Goal: Information Seeking & Learning: Learn about a topic

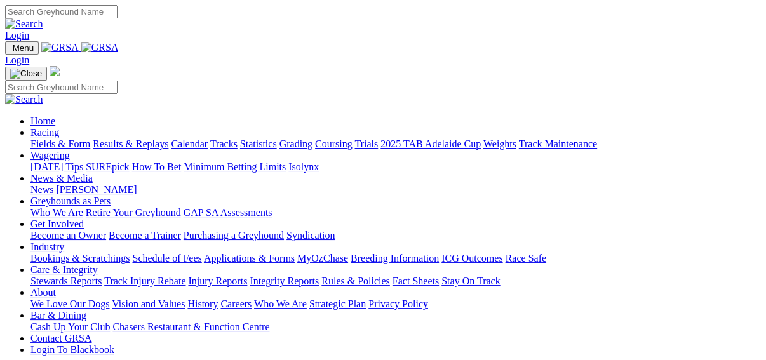
click at [151, 138] on link "Results & Replays" at bounding box center [131, 143] width 76 height 11
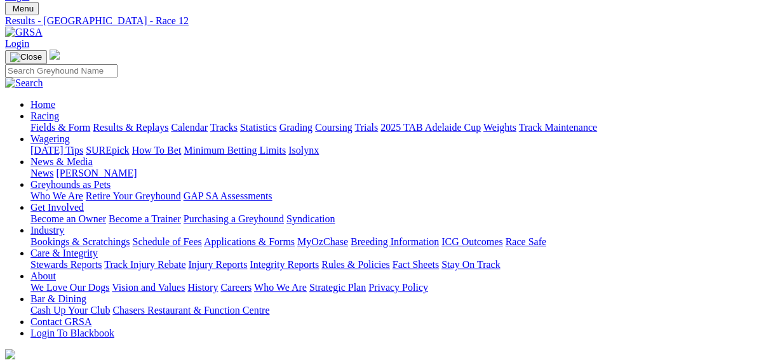
scroll to position [152, 0]
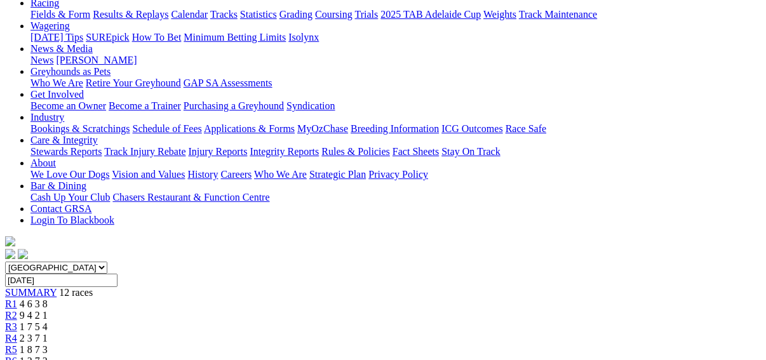
click at [17, 333] on span "R4" at bounding box center [11, 338] width 12 height 11
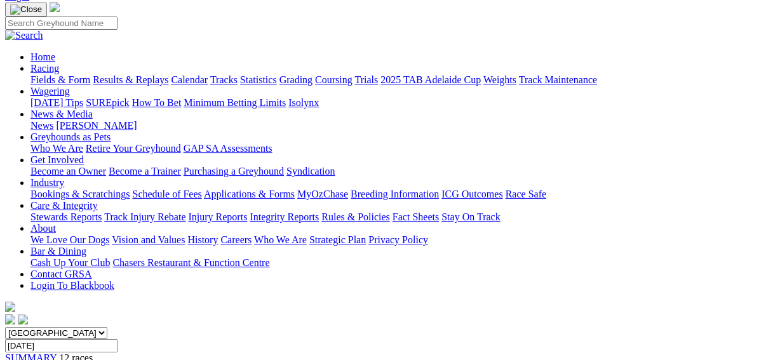
scroll to position [102, 0]
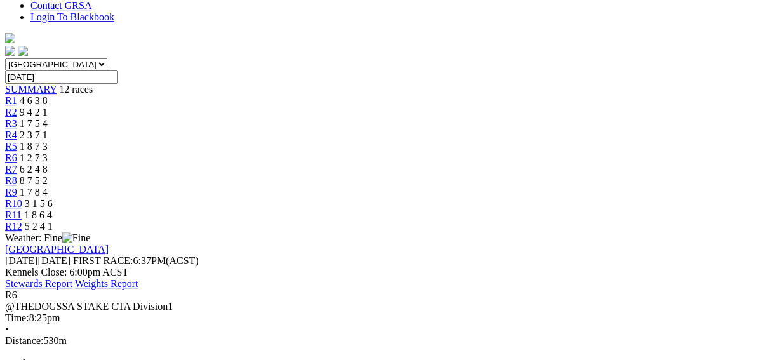
scroll to position [254, 0]
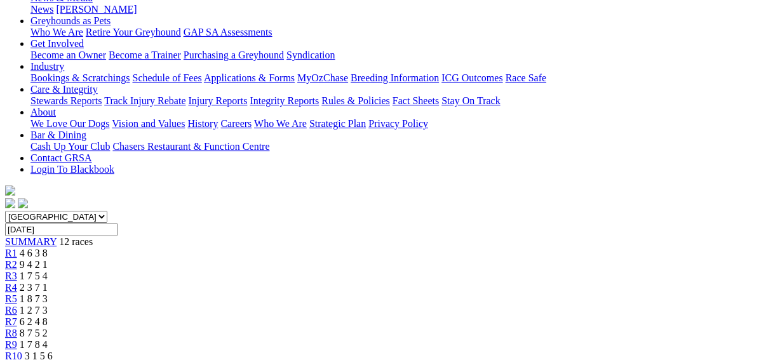
scroll to position [0, 0]
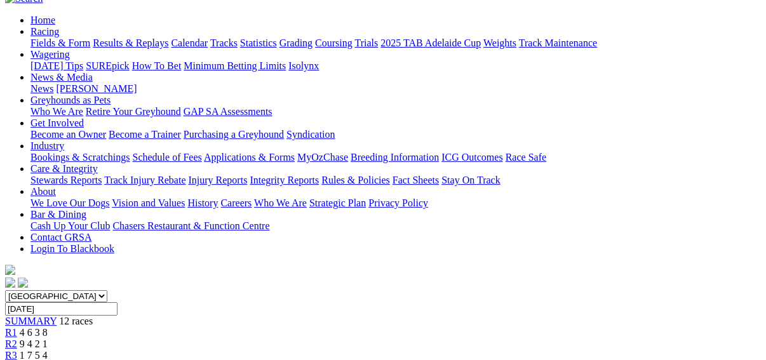
scroll to position [152, 0]
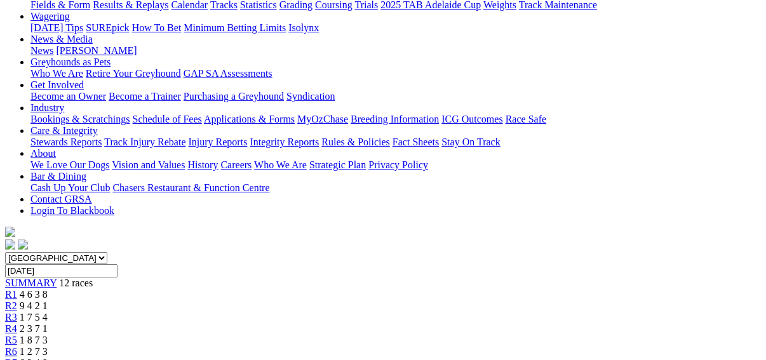
scroll to position [102, 0]
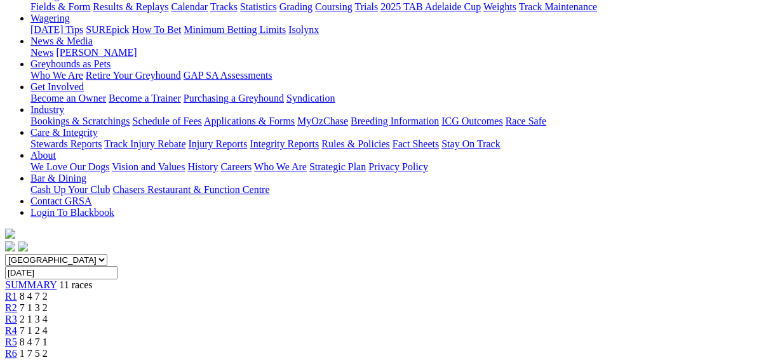
scroll to position [203, 0]
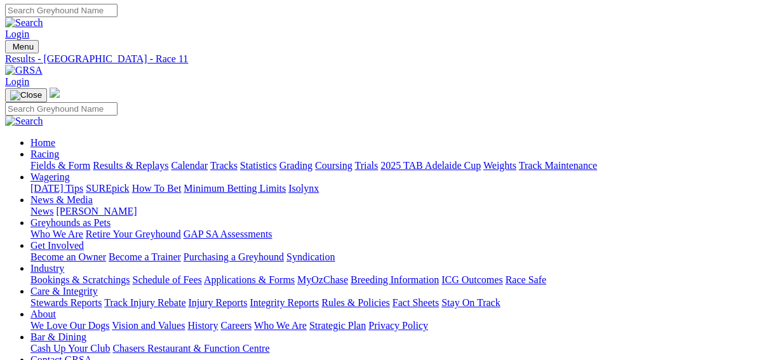
scroll to position [0, 0]
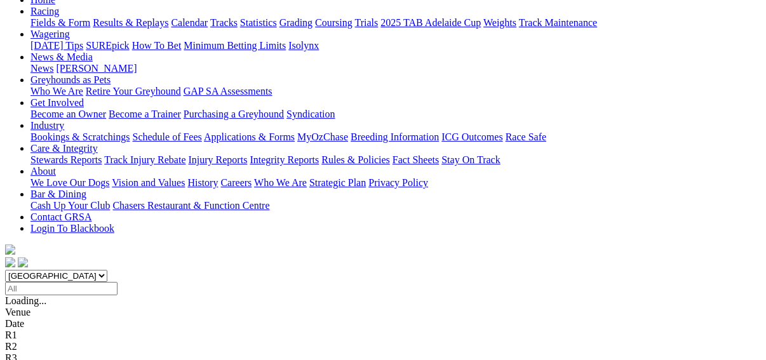
scroll to position [152, 0]
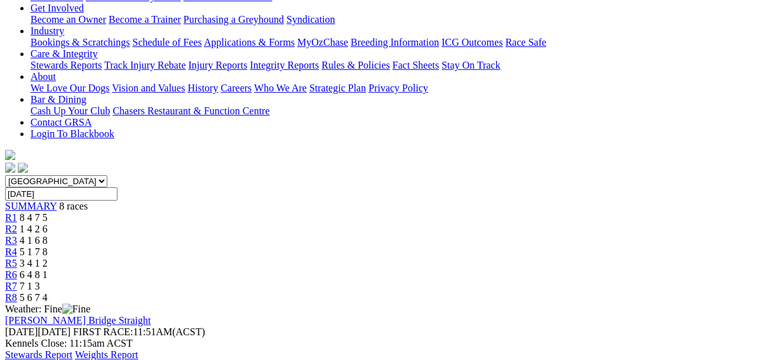
scroll to position [254, 0]
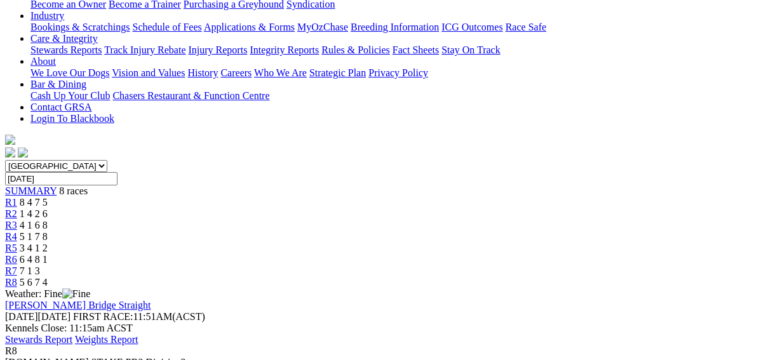
scroll to position [0, 0]
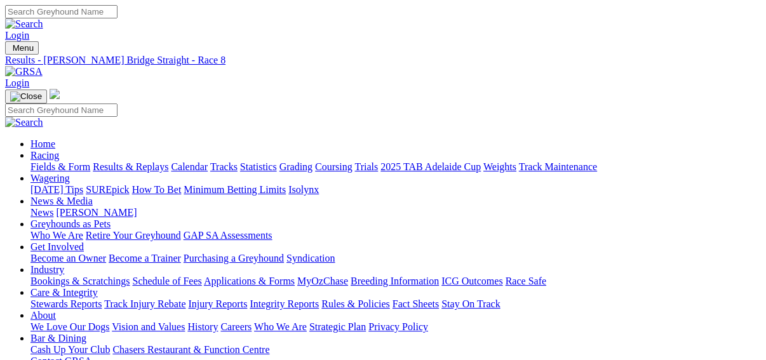
click at [30, 161] on link "Fields & Form" at bounding box center [60, 166] width 60 height 11
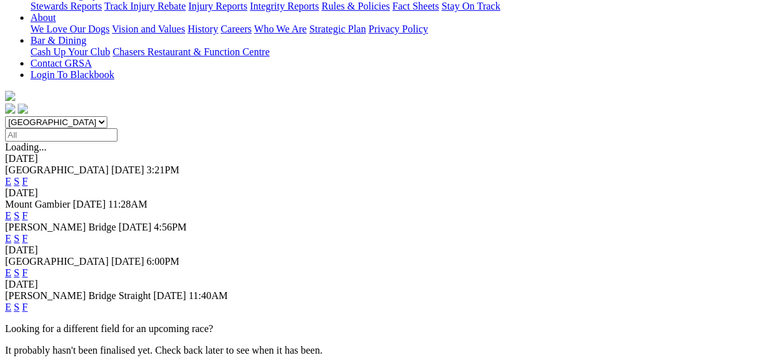
scroll to position [305, 0]
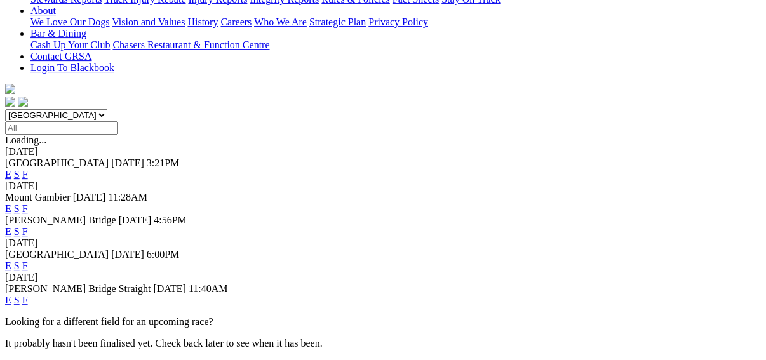
click at [28, 295] on link "F" at bounding box center [25, 300] width 6 height 11
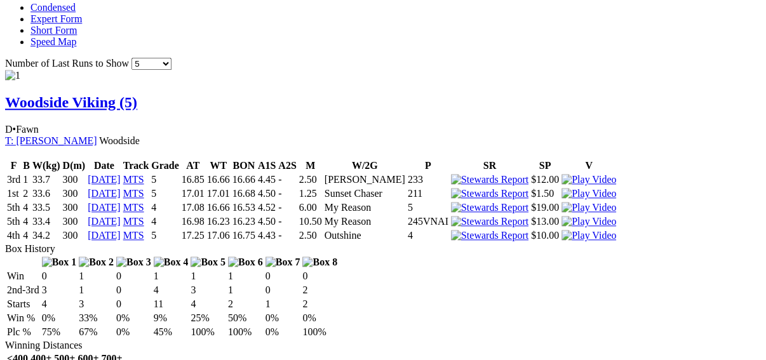
scroll to position [864, 0]
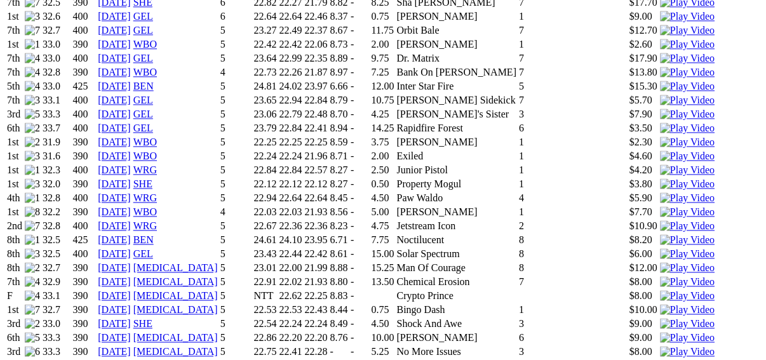
scroll to position [1176, 0]
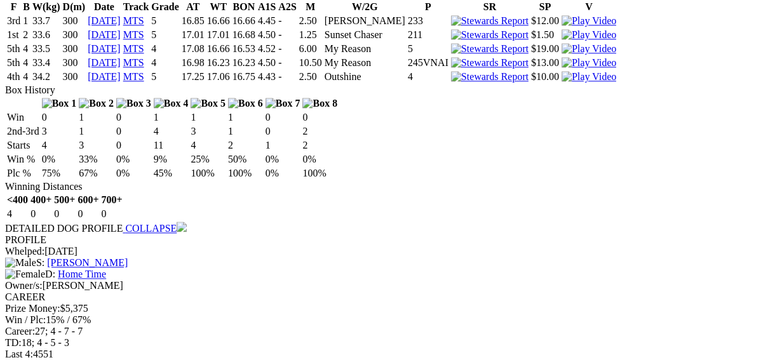
scroll to position [1169, 0]
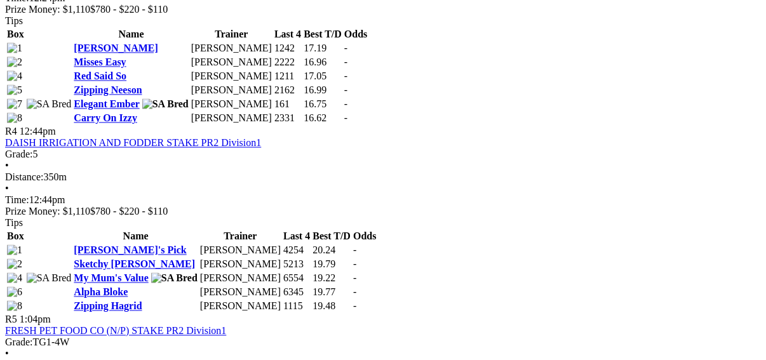
scroll to position [1118, 0]
